Goal: Find specific page/section: Find specific page/section

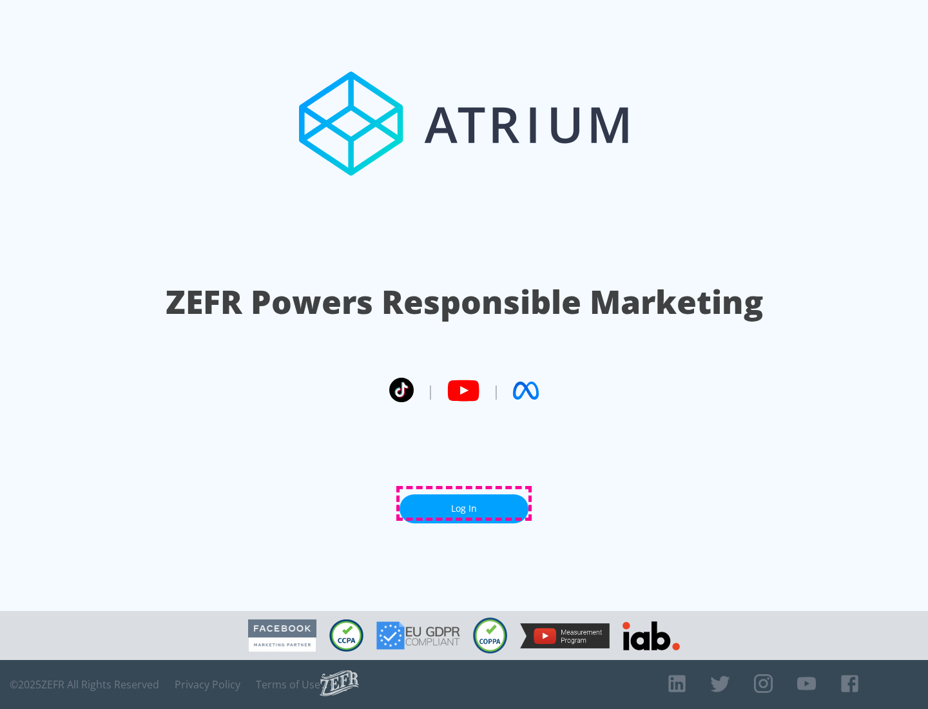
click at [464, 503] on link "Log In" at bounding box center [464, 508] width 129 height 29
